Goal: Transaction & Acquisition: Purchase product/service

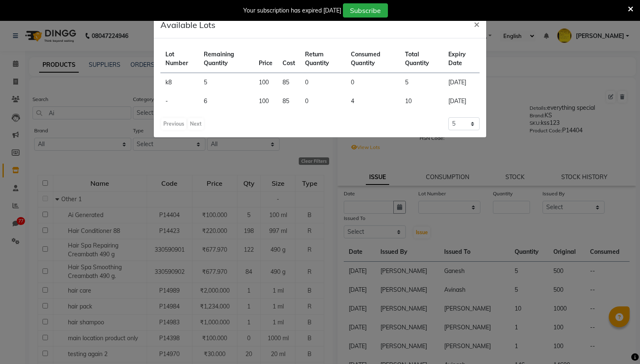
select select "24"
select select "en"
select select
click at [476, 21] on span "×" at bounding box center [477, 24] width 6 height 13
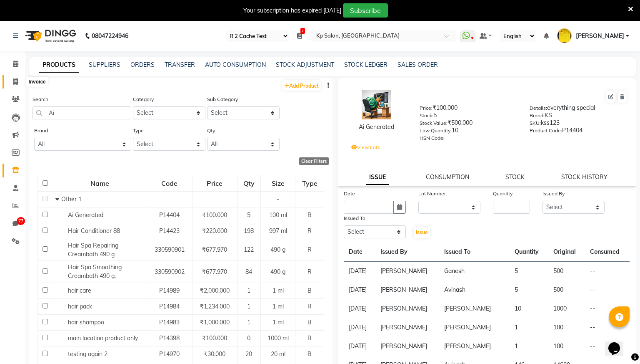
click at [15, 82] on icon at bounding box center [15, 81] width 5 height 6
select select "service"
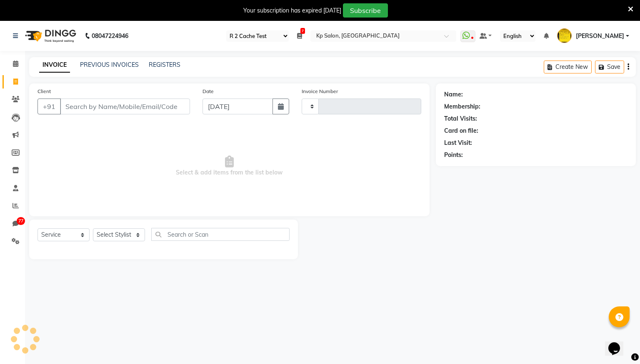
scroll to position [21, 0]
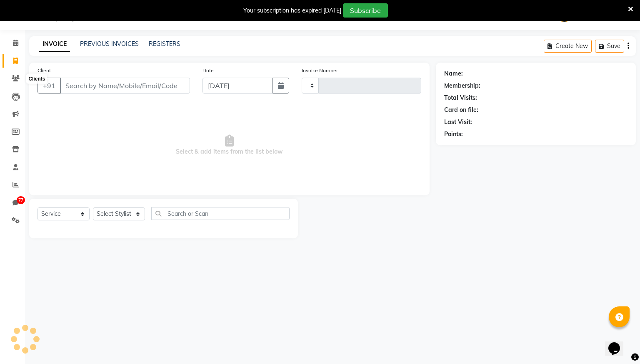
type input "0976"
select select "554"
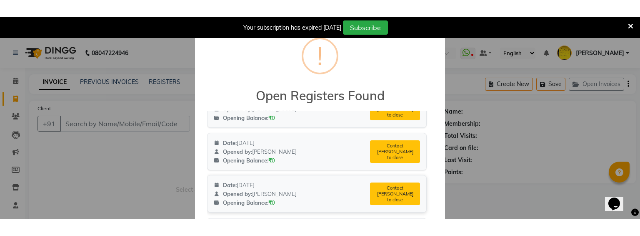
scroll to position [1151, 0]
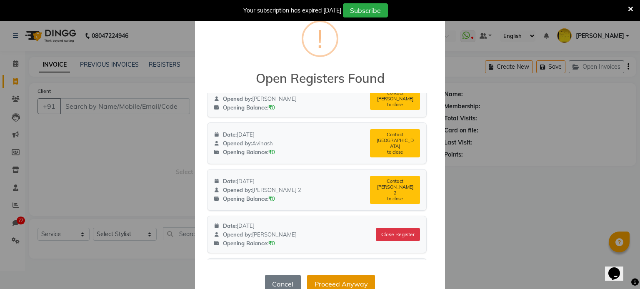
click at [352, 282] on button "Proceed Anyway" at bounding box center [341, 284] width 68 height 18
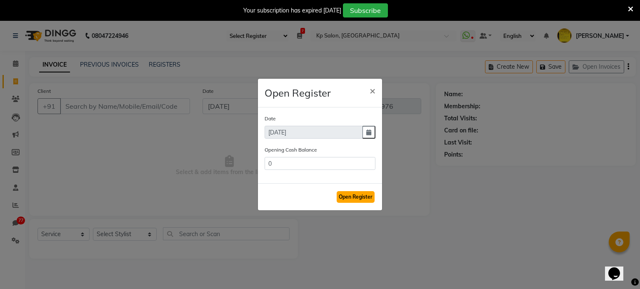
click at [358, 196] on button "Open Register" at bounding box center [356, 197] width 38 height 12
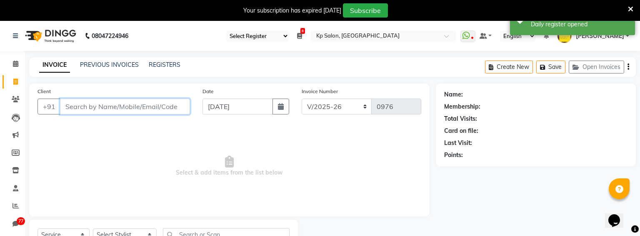
click at [141, 109] on input "Client" at bounding box center [125, 106] width 130 height 16
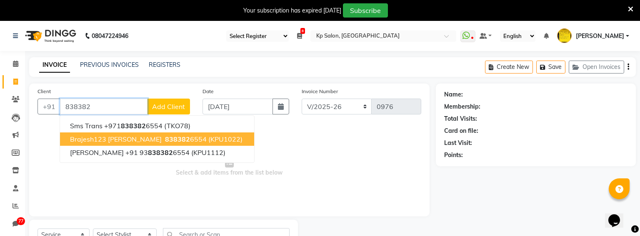
click at [165, 137] on span "838382" at bounding box center [177, 139] width 25 height 8
type input "8383826554"
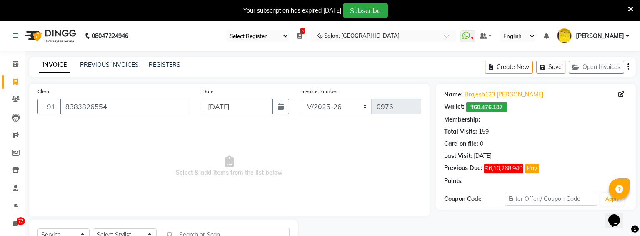
select select "2: Object"
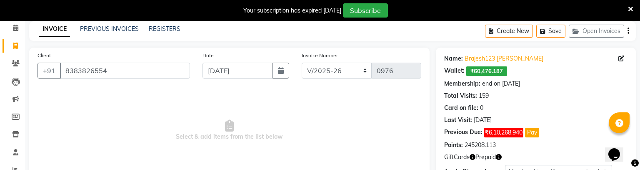
scroll to position [102, 0]
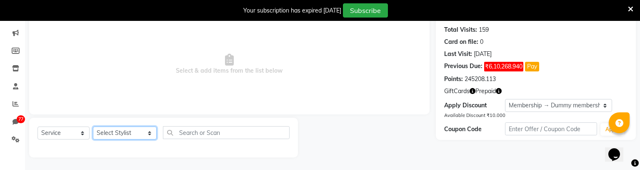
click at [133, 137] on select "Select Stylist [PERSON_NAME] [PERSON_NAME] Ganesh Jiya [PERSON_NAME] Krishna [P…" at bounding box center [125, 132] width 64 height 13
select select "1019"
click at [93, 126] on select "Select Stylist [PERSON_NAME] [PERSON_NAME] Ganesh Jiya [PERSON_NAME] Krishna [P…" at bounding box center [125, 132] width 64 height 13
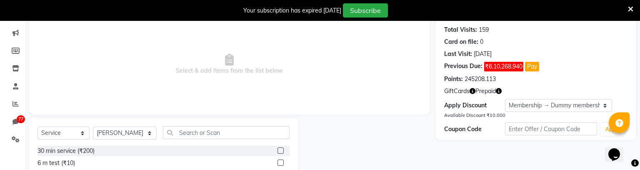
click at [279, 151] on label at bounding box center [281, 150] width 6 height 6
click at [279, 151] on input "checkbox" at bounding box center [280, 150] width 5 height 5
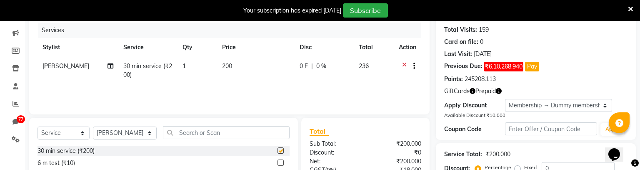
checkbox input "false"
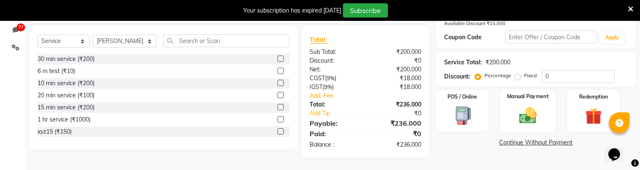
click at [528, 109] on img at bounding box center [528, 115] width 28 height 20
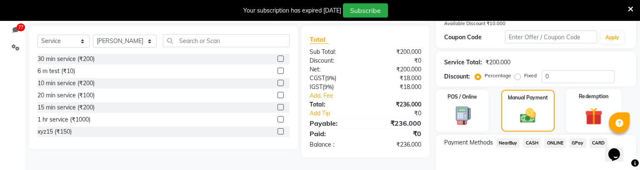
click at [585, 110] on img at bounding box center [594, 116] width 28 height 22
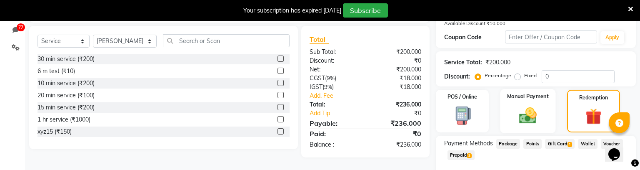
scroll to position [238, 0]
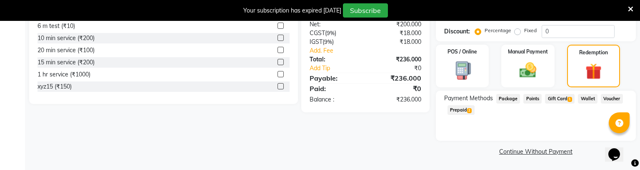
click at [583, 95] on span "Wallet" at bounding box center [588, 99] width 20 height 10
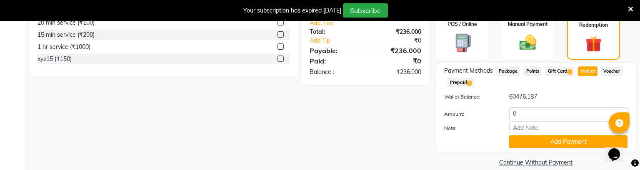
scroll to position [277, 0]
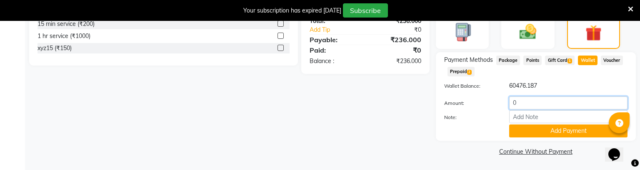
click at [547, 100] on input "0" at bounding box center [568, 102] width 118 height 13
type input "236"
click at [547, 133] on button "Add Payment" at bounding box center [568, 130] width 118 height 13
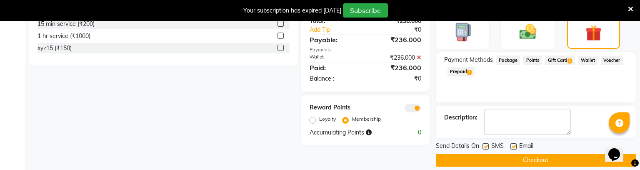
scroll to position [286, 0]
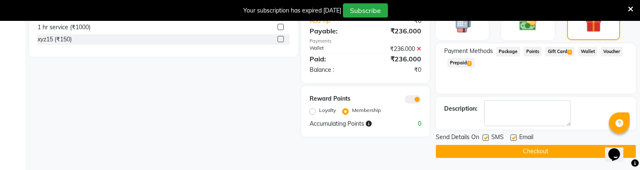
click at [506, 148] on button "Checkout" at bounding box center [536, 151] width 200 height 13
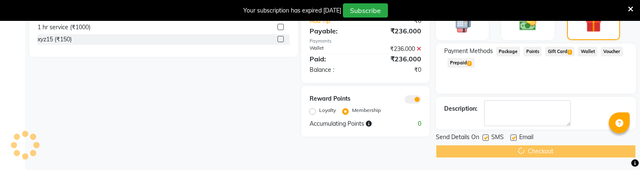
click at [263, 112] on div "Select Service Product Membership Package Voucher Prepaid Gift Card Select Styl…" at bounding box center [160, 35] width 275 height 203
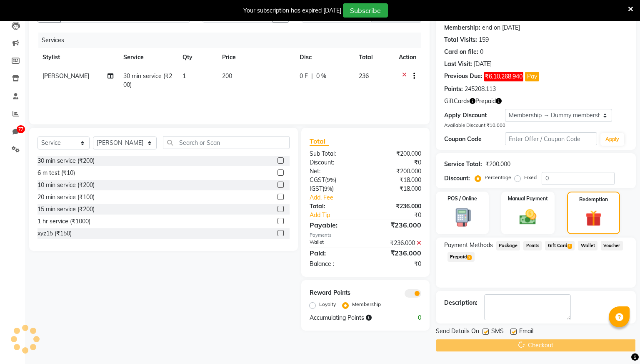
scroll to position [0, 0]
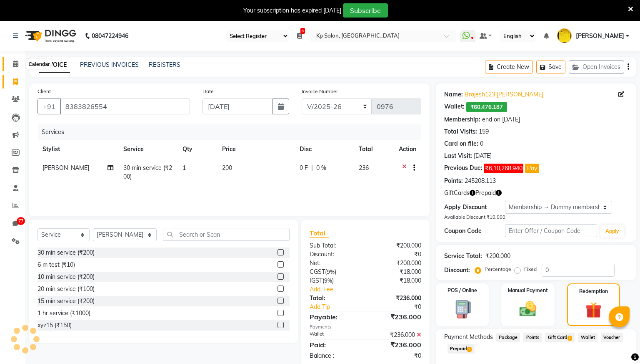
click at [13, 65] on span at bounding box center [15, 64] width 15 height 10
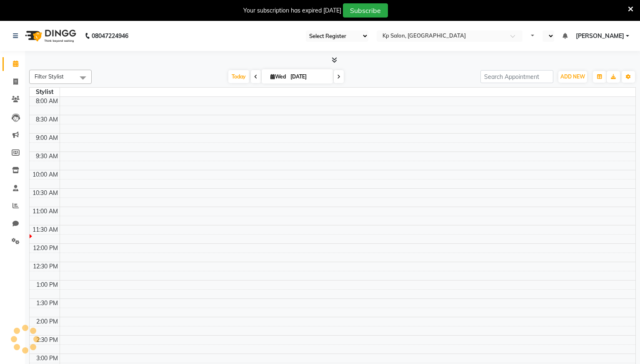
select select "24"
select select "en"
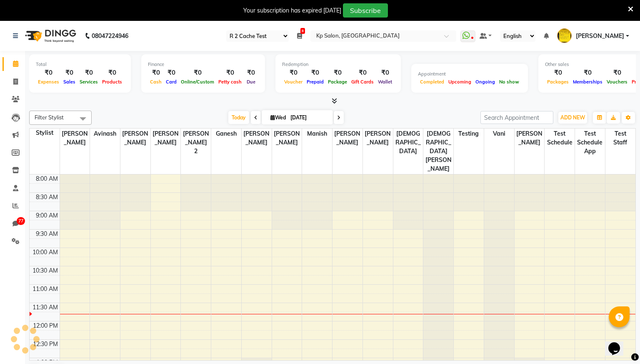
click at [631, 7] on icon at bounding box center [630, 9] width 5 height 8
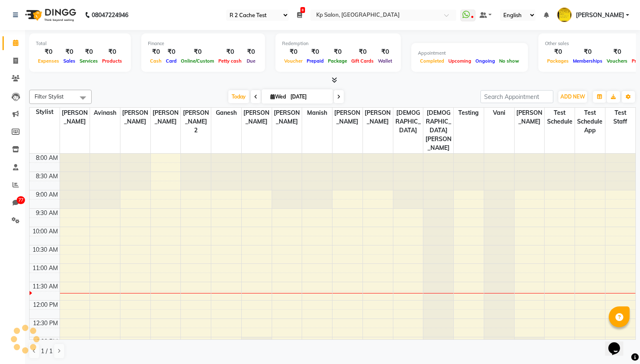
click at [616, 13] on span "[PERSON_NAME]" at bounding box center [600, 15] width 48 height 9
click at [576, 58] on link "Sign out" at bounding box center [587, 59] width 76 height 13
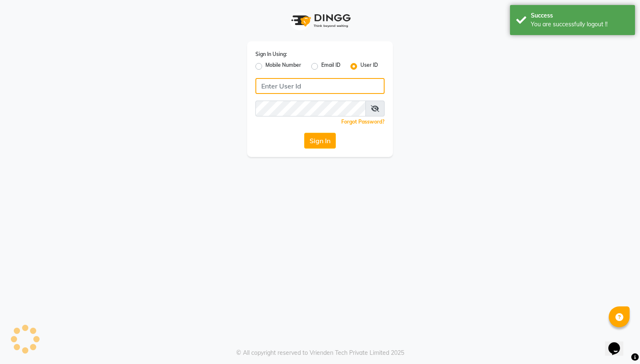
click at [282, 80] on input "Username" at bounding box center [320, 86] width 129 height 16
type input "arsp"
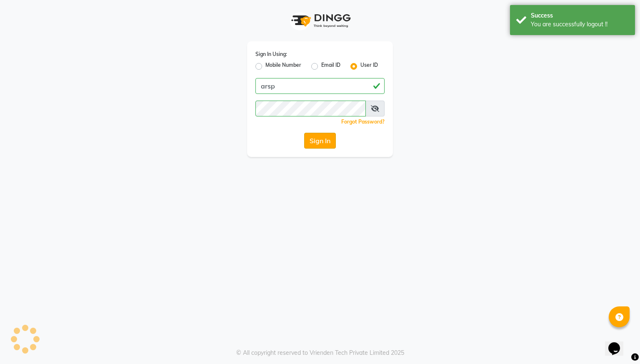
click at [313, 138] on button "Sign In" at bounding box center [320, 141] width 32 height 16
